Goal: Task Accomplishment & Management: Complete application form

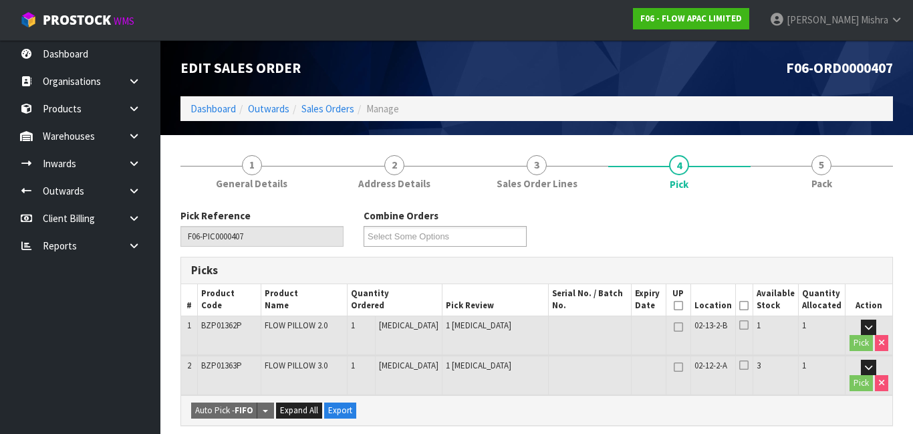
click at [203, 115] on ol "Dashboard Outwards Sales Orders Manage" at bounding box center [537, 108] width 713 height 25
click at [203, 112] on link "Dashboard" at bounding box center [213, 108] width 45 height 13
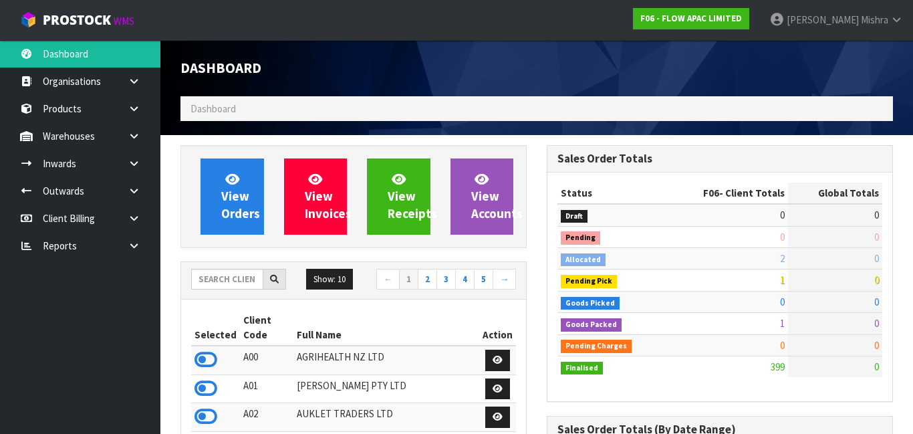
scroll to position [1006, 366]
click at [220, 276] on input "text" at bounding box center [227, 279] width 72 height 21
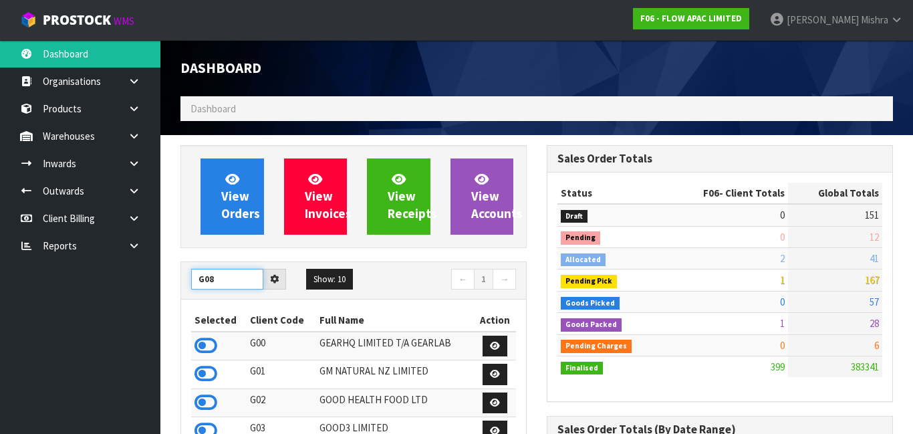
type input "G08"
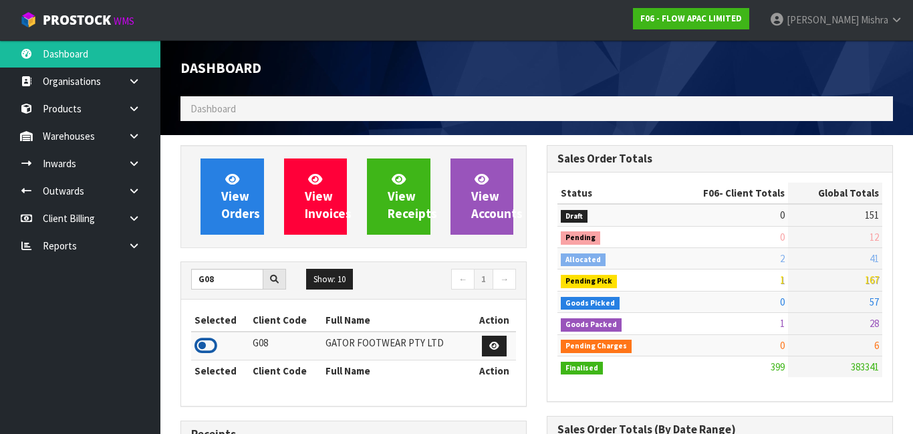
click at [207, 345] on icon at bounding box center [206, 346] width 23 height 20
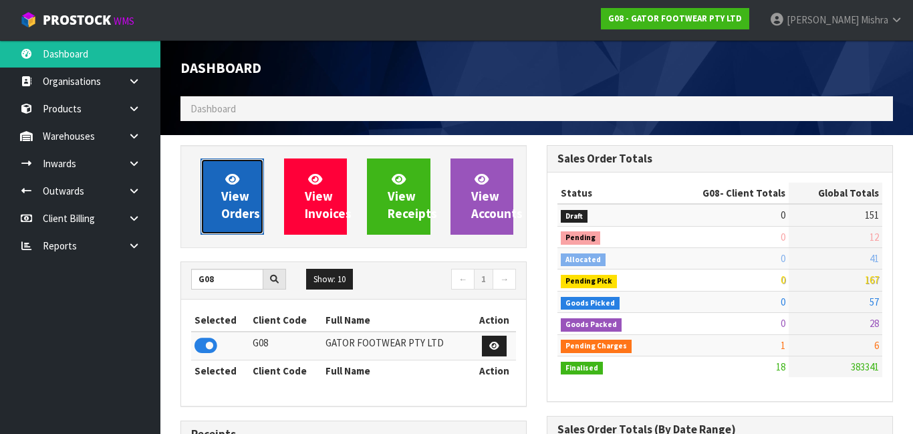
click at [231, 205] on span "View Orders" at bounding box center [240, 196] width 39 height 50
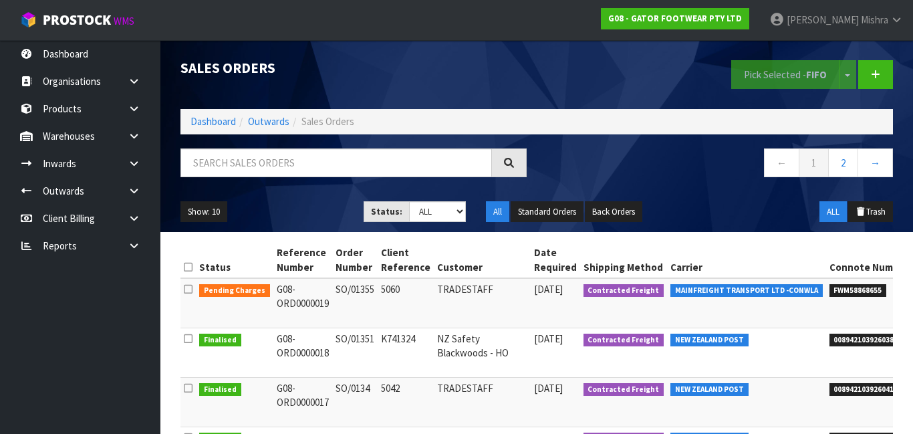
click at [838, 286] on li "FWM58868655" at bounding box center [875, 289] width 90 height 14
drag, startPoint x: 874, startPoint y: 316, endPoint x: 913, endPoint y: 318, distance: 38.9
click at [677, 298] on td "MAINFREIGHT TRANSPORT LTD -CONWLA" at bounding box center [746, 303] width 159 height 50
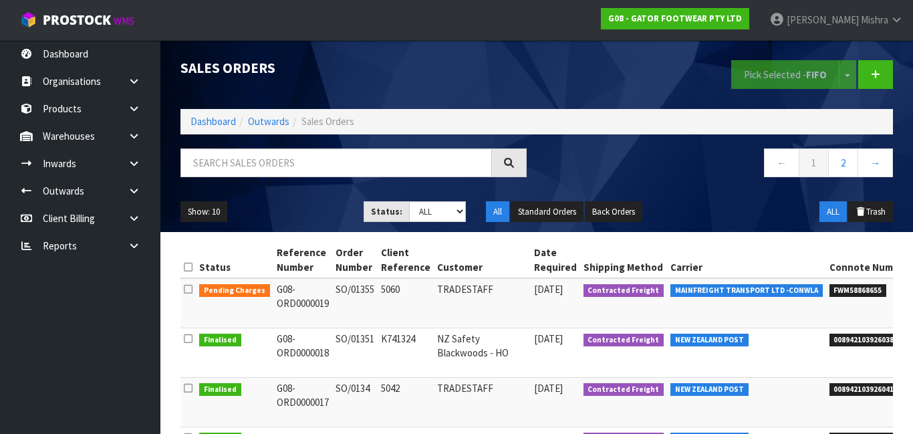
click at [677, 298] on td "MAINFREIGHT TRANSPORT LTD -CONWLA" at bounding box center [746, 303] width 159 height 50
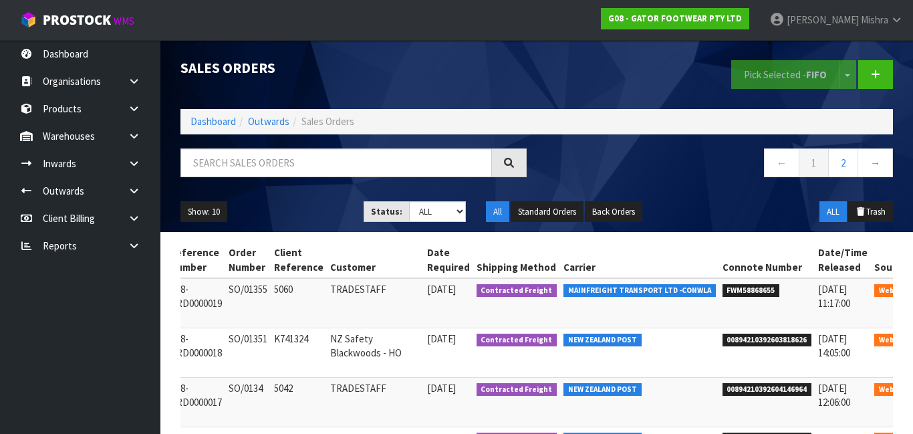
scroll to position [0, 109]
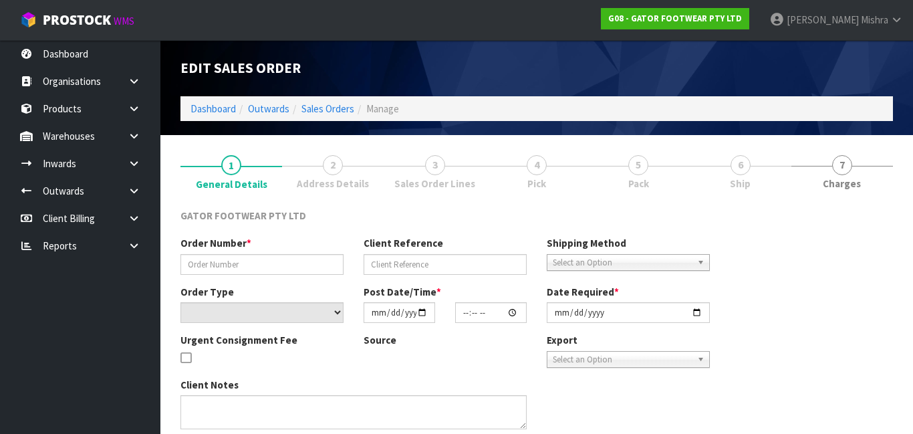
type input "SO/01355"
type input "5060"
select select "number:0"
type input "[DATE]"
type input "17:23:00.000"
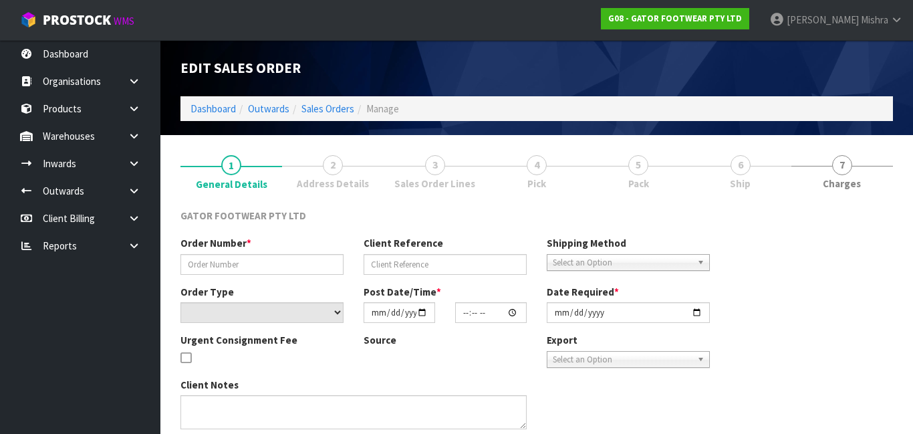
type input "[DATE]"
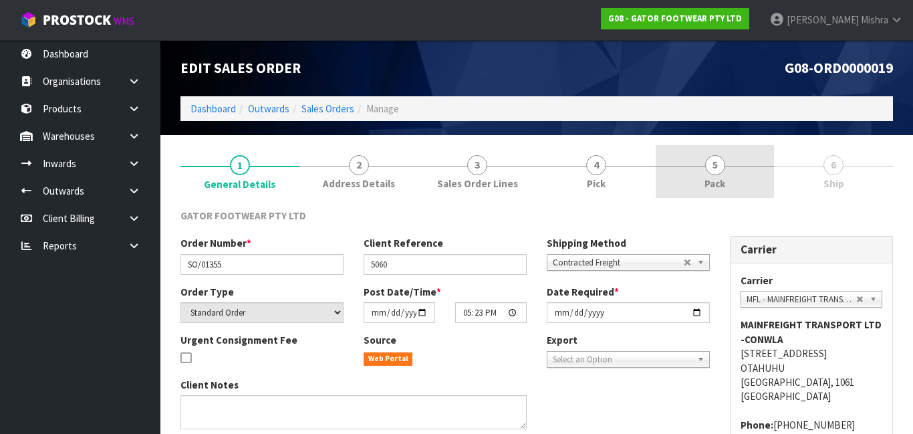
click at [738, 162] on link "5 Pack" at bounding box center [715, 171] width 119 height 53
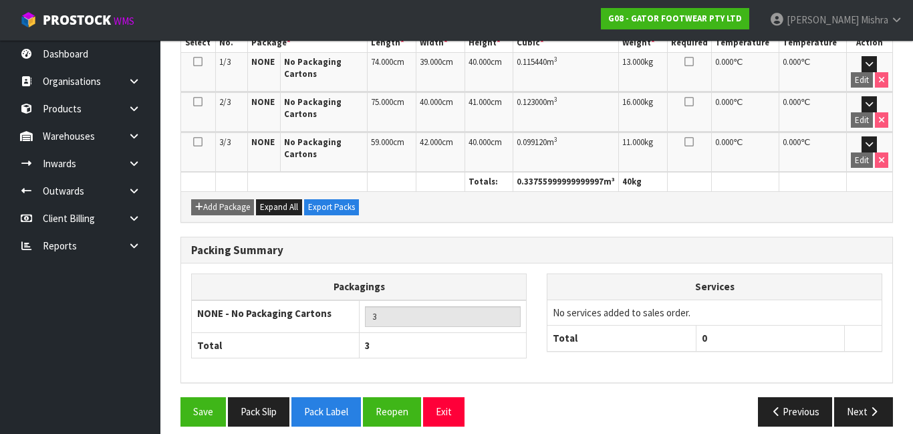
scroll to position [360, 0]
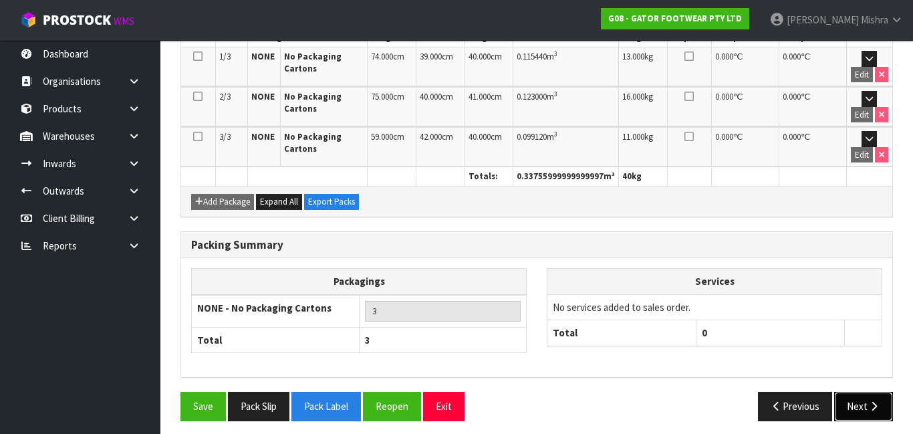
click at [868, 401] on icon "button" at bounding box center [874, 406] width 13 height 10
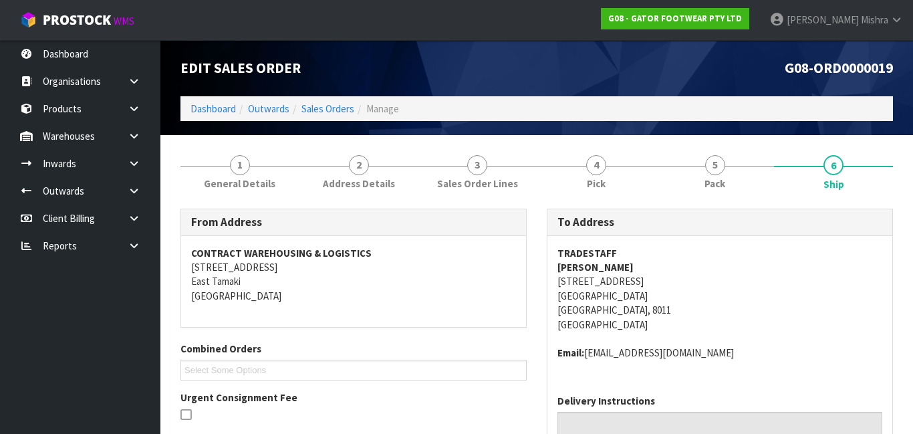
click at [625, 274] on address "TRADESTAFF [PERSON_NAME] [STREET_ADDRESS]" at bounding box center [720, 289] width 325 height 86
copy address "[STREET_ADDRESS]"
